Goal: Transaction & Acquisition: Book appointment/travel/reservation

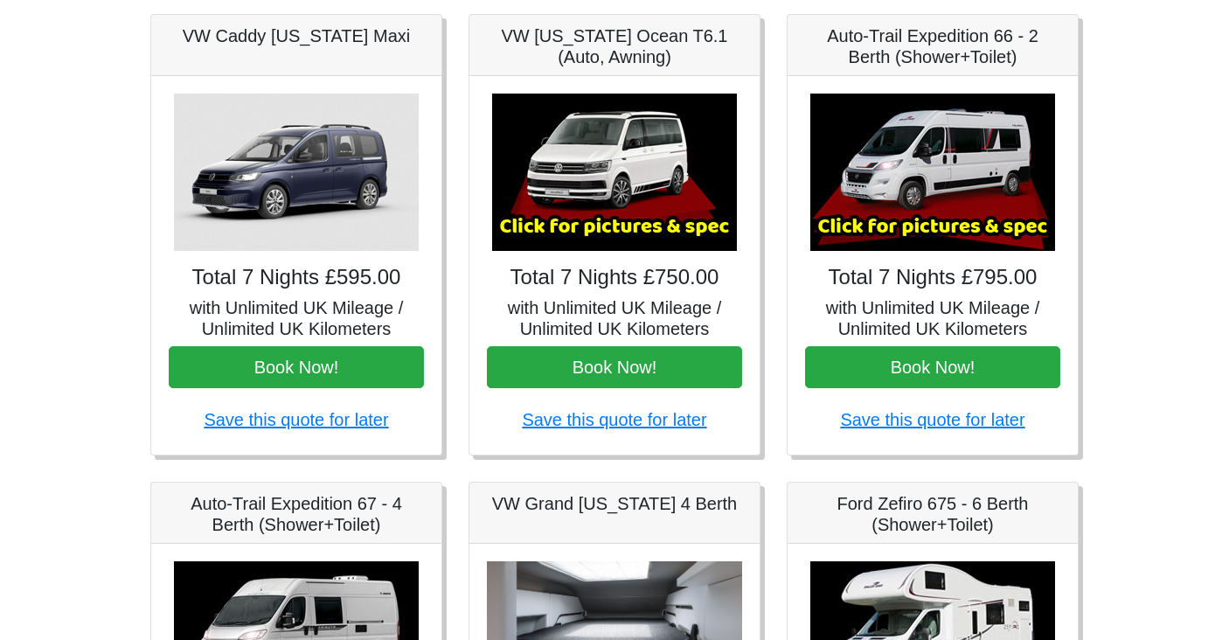
scroll to position [268, 0]
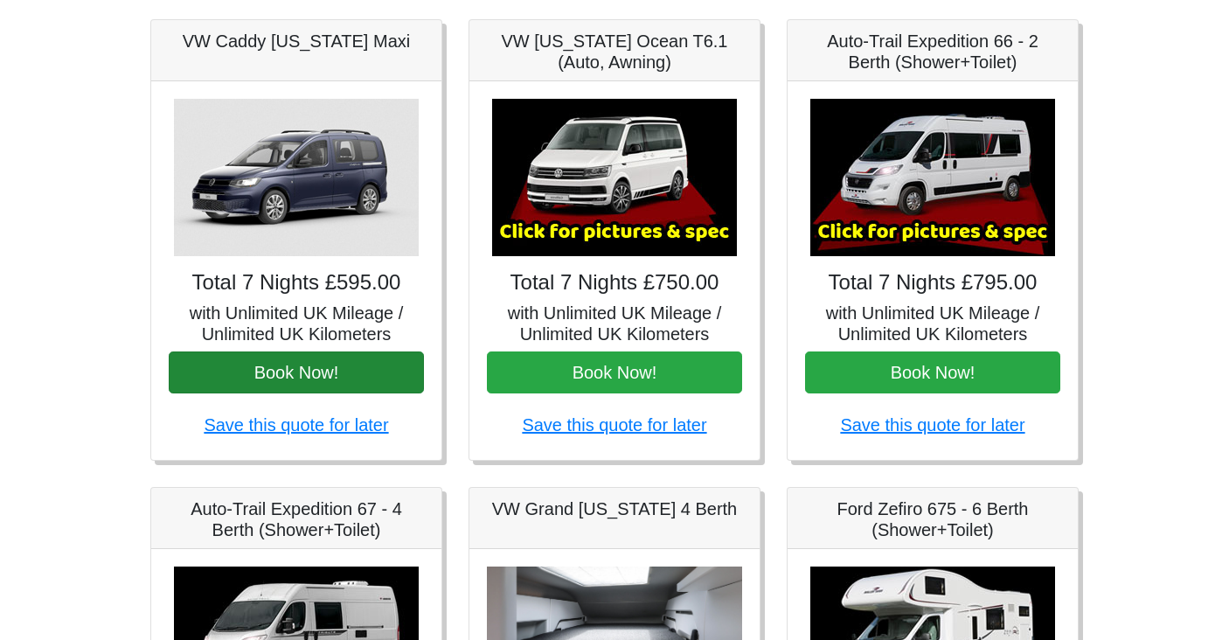
click at [378, 374] on button "Book Now!" at bounding box center [296, 372] width 255 height 42
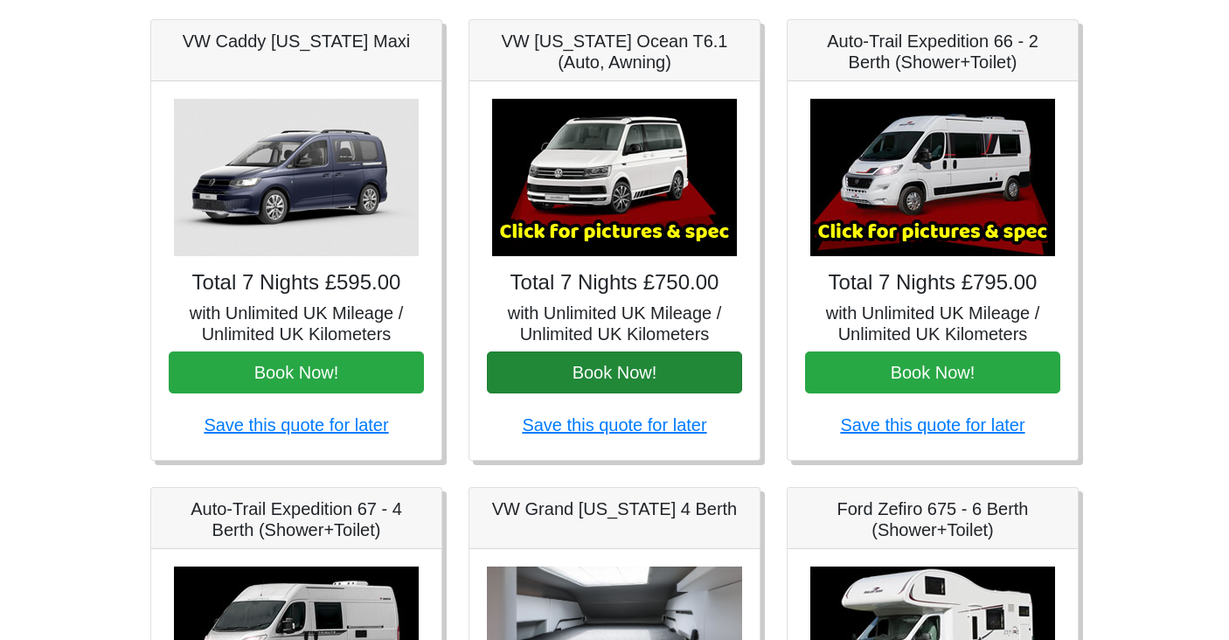
click at [620, 369] on button "Book Now!" at bounding box center [614, 372] width 255 height 42
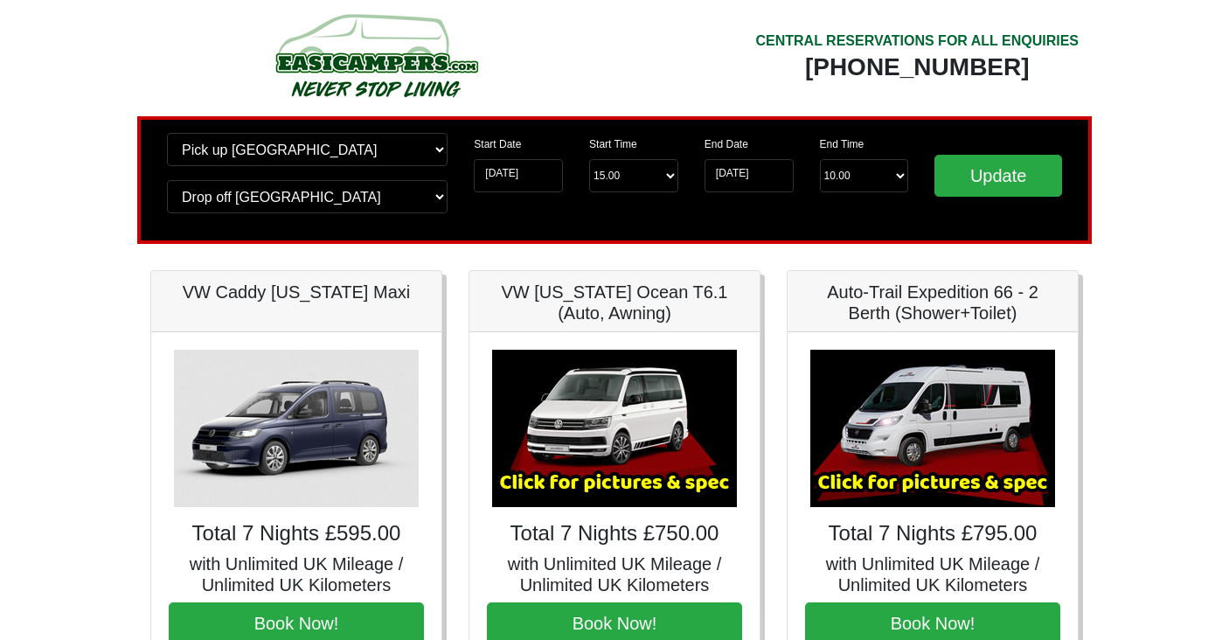
scroll to position [-6, 0]
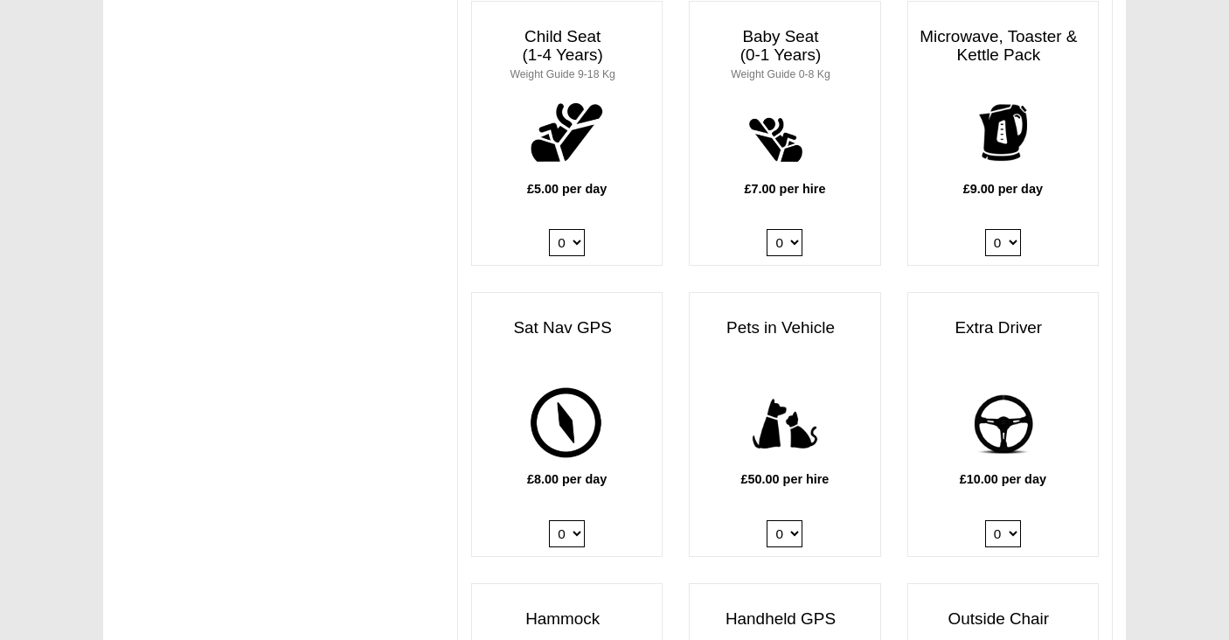
scroll to position [1897, 0]
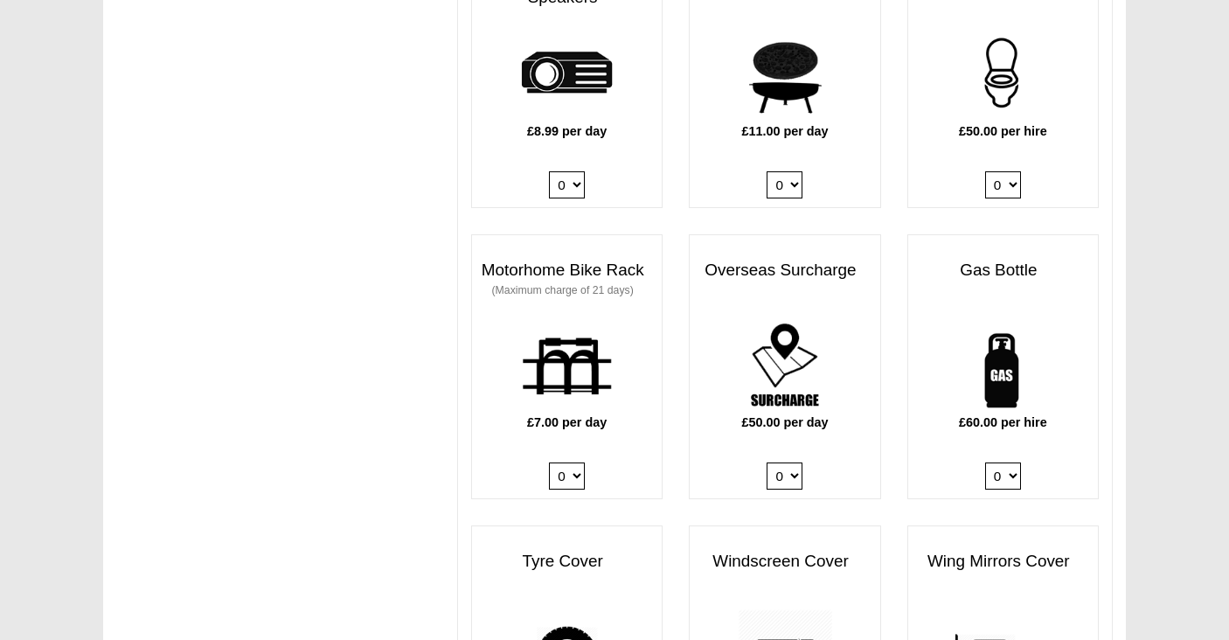
scroll to position [1052, 0]
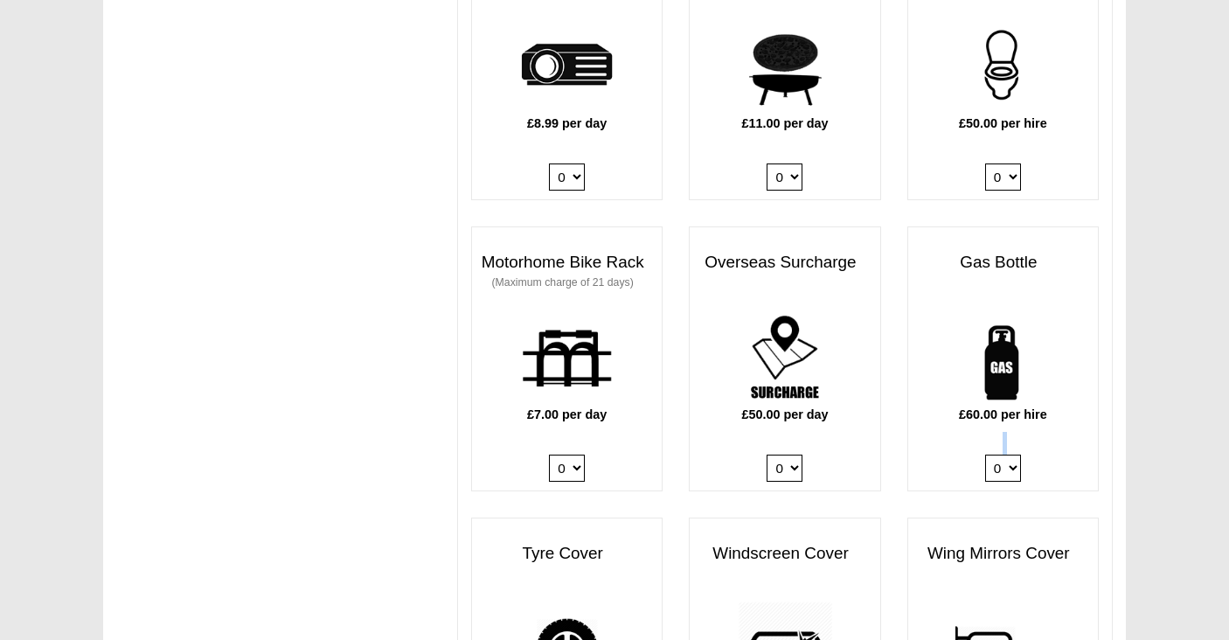
click at [1005, 438] on div "£60.00 per hire 0 1" at bounding box center [1003, 400] width 190 height 180
select select "Gas Bottle x QTY 1 @ 60.00 GBP per hire."
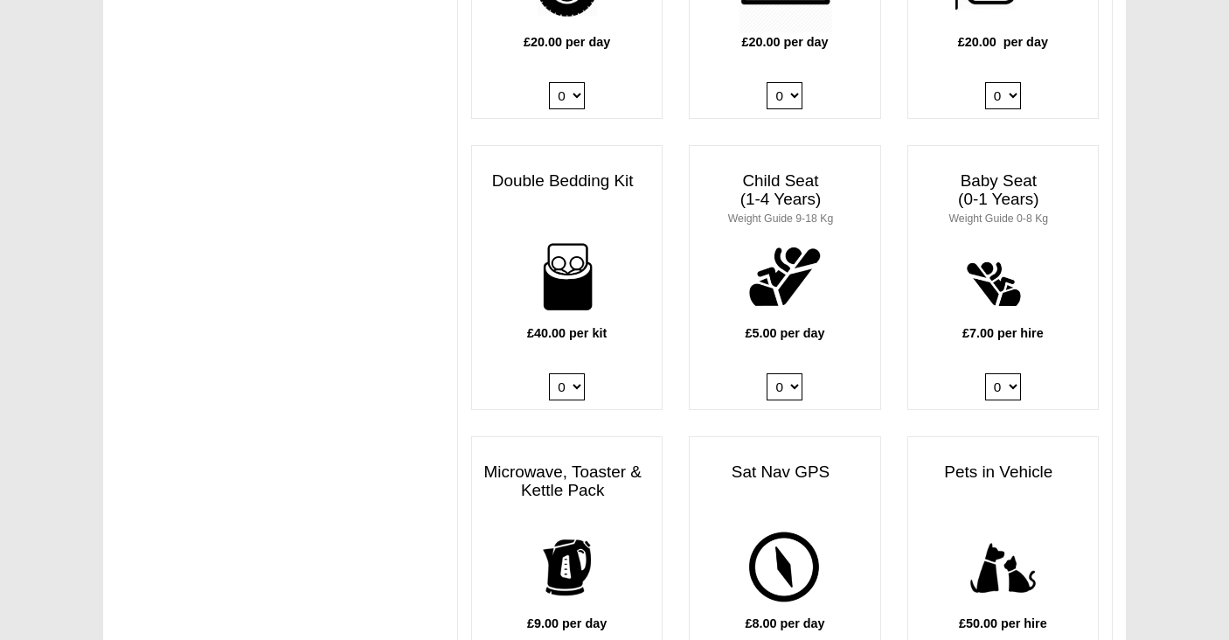
scroll to position [1715, 0]
select select "Double Bedding Kit x QTY 1 @ 40.00 GBP per kit."
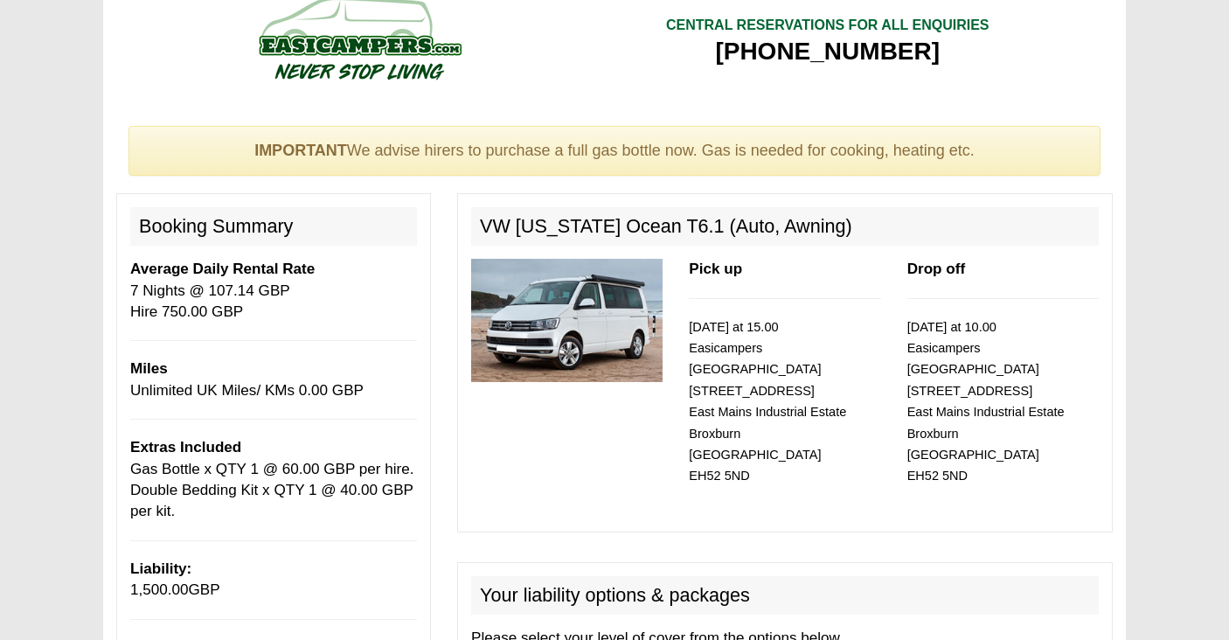
scroll to position [18, 0]
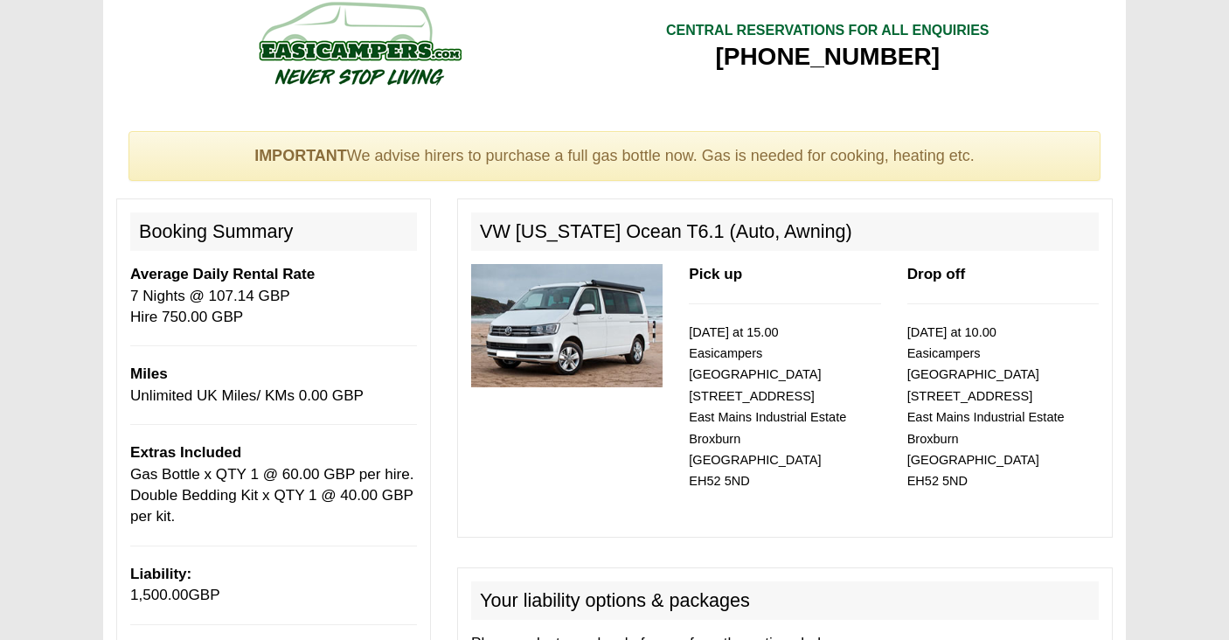
click at [680, 398] on div "Pick up 02/09/2025 at 15.00 Easicampers Edinburgh 1 Drovers Road East Mains Ind…" at bounding box center [785, 393] width 218 height 259
click at [583, 317] on img at bounding box center [566, 325] width 191 height 123
